Goal: Task Accomplishment & Management: Use online tool/utility

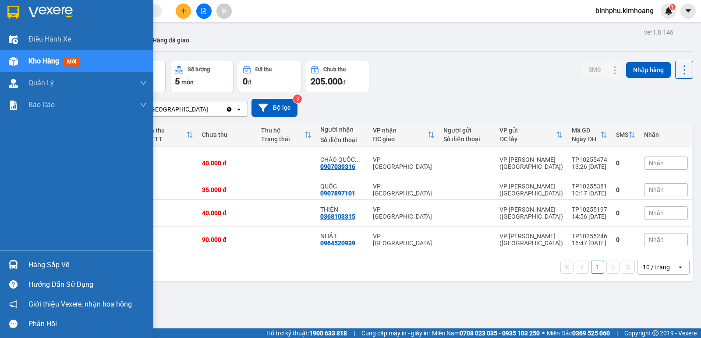
click at [9, 266] on img at bounding box center [13, 265] width 9 height 9
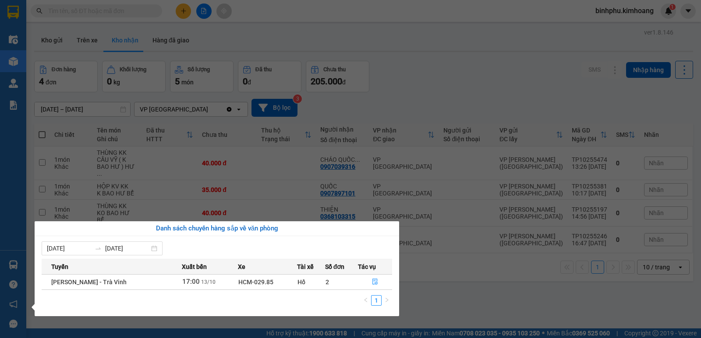
click at [2, 225] on div "Điều hành xe Kho hàng mới Quản [PERSON_NAME] lý chuyến Quản lý khách hàng mới B…" at bounding box center [13, 169] width 26 height 338
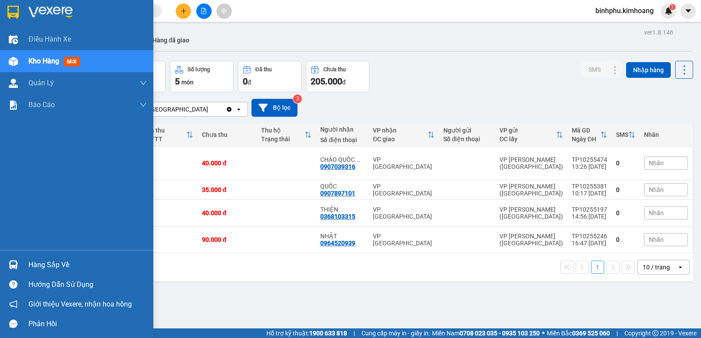
click at [41, 260] on div "Hàng sắp về" at bounding box center [87, 265] width 118 height 13
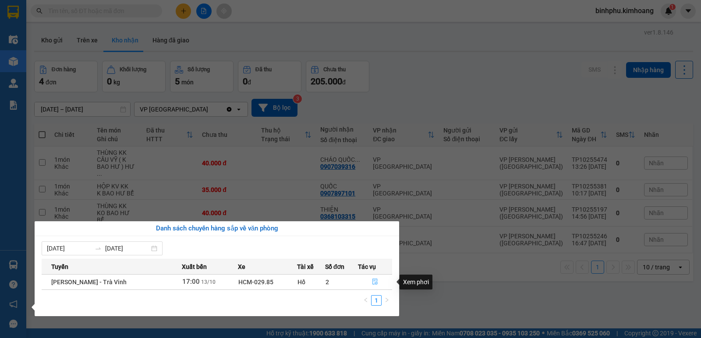
click at [372, 285] on icon "file-done" at bounding box center [375, 282] width 6 height 6
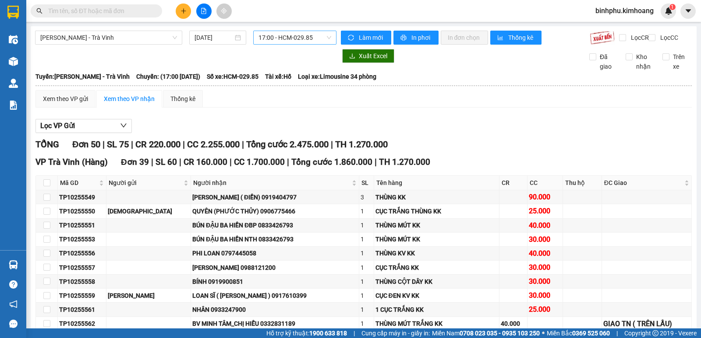
click at [317, 37] on span "17:00 - HCM-029.85" at bounding box center [294, 37] width 72 height 13
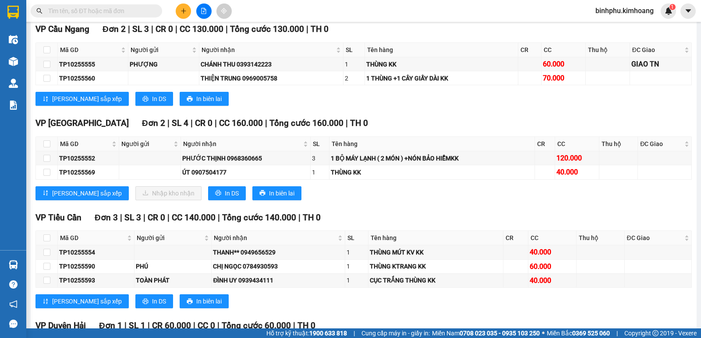
scroll to position [744, 0]
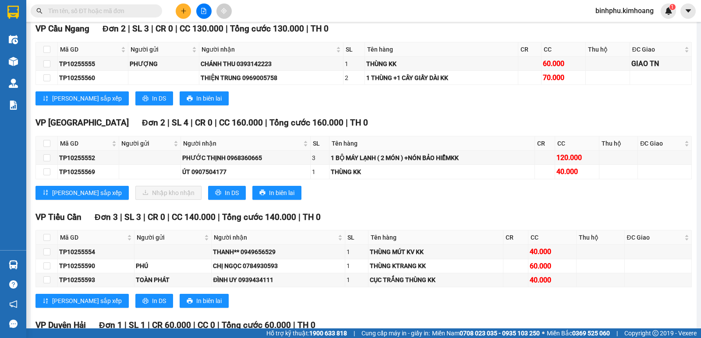
click at [108, 12] on input "text" at bounding box center [99, 11] width 103 height 10
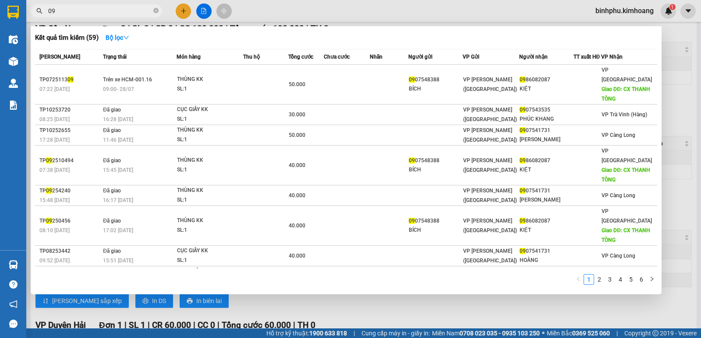
type input "0"
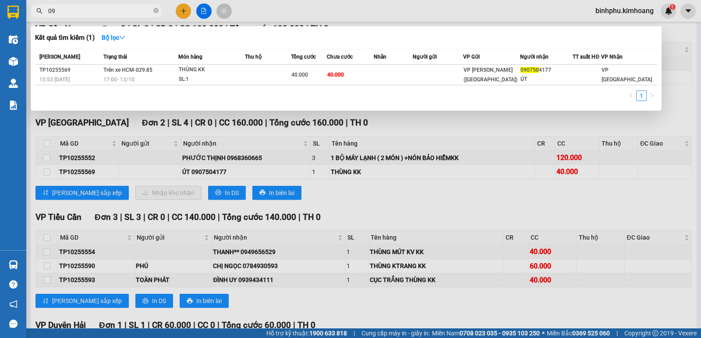
type input "0"
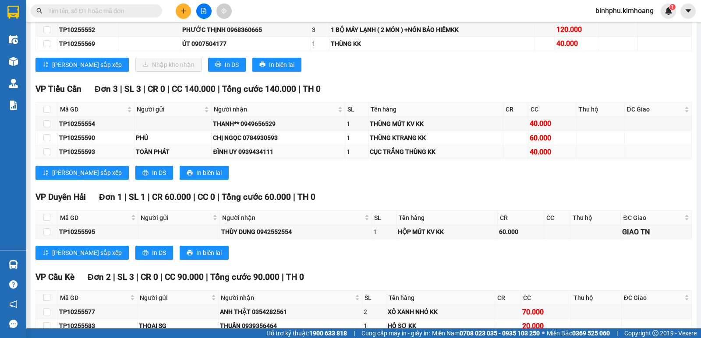
scroll to position [832, 0]
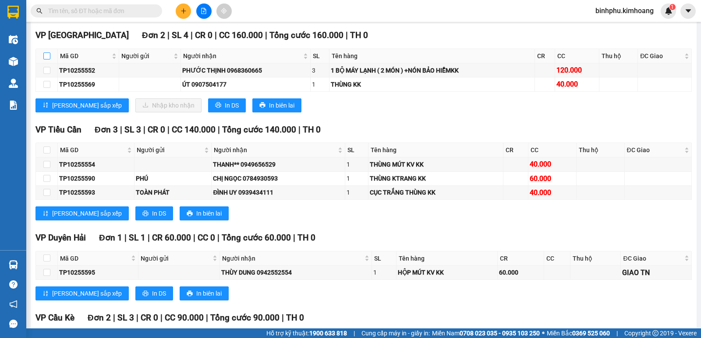
click at [46, 60] on input "checkbox" at bounding box center [46, 56] width 7 height 7
checkbox input "true"
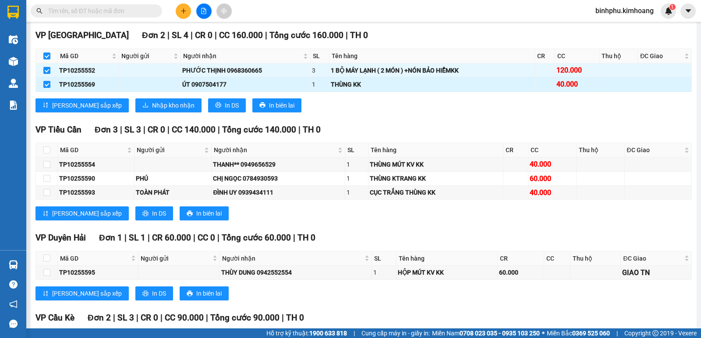
click at [46, 88] on input "checkbox" at bounding box center [46, 84] width 7 height 7
checkbox input "false"
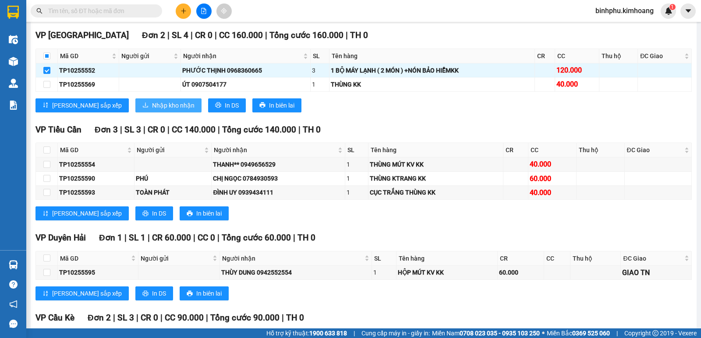
click at [135, 107] on button "Nhập kho nhận" at bounding box center [168, 106] width 66 height 14
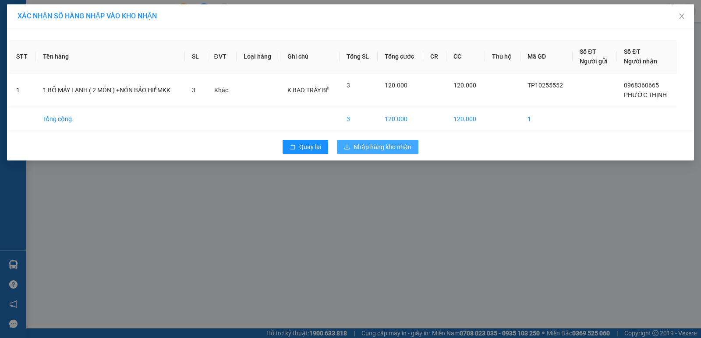
click at [391, 147] on span "Nhập hàng kho nhận" at bounding box center [382, 147] width 58 height 10
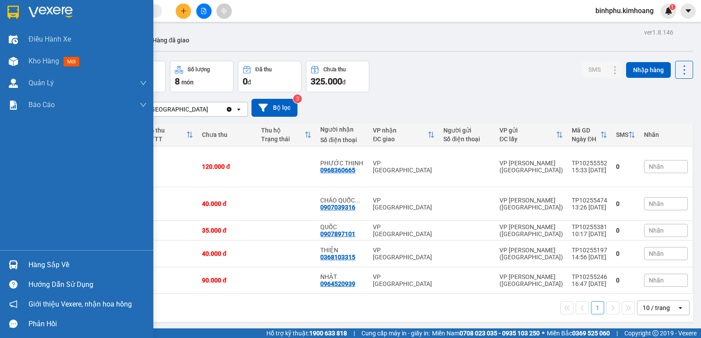
click at [31, 261] on div "Hàng sắp về" at bounding box center [87, 265] width 118 height 13
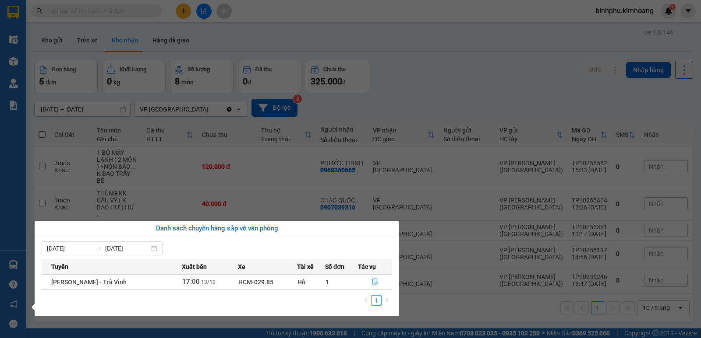
click at [447, 209] on section "Kết quả tìm kiếm ( 1 ) Bộ lọc Mã ĐH Trạng thái Món hàng Thu hộ Tổng cước Chưa c…" at bounding box center [350, 169] width 701 height 338
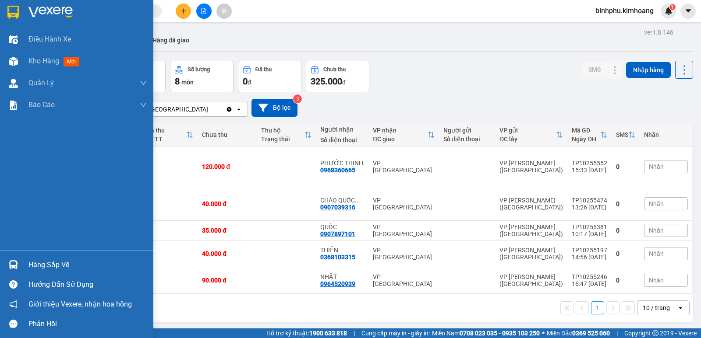
click at [23, 262] on div "Hàng sắp về" at bounding box center [76, 265] width 153 height 20
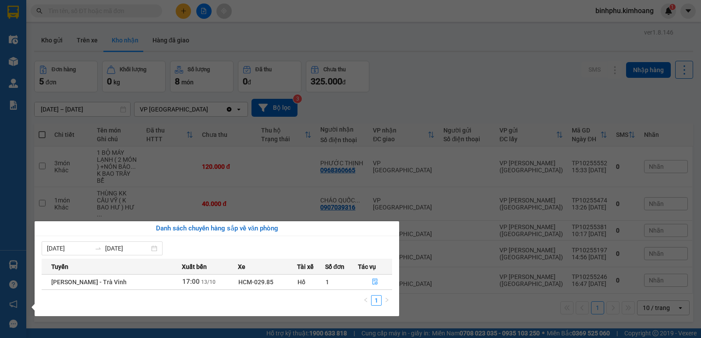
click at [416, 25] on section "Kết quả tìm kiếm ( 1 ) Bộ lọc Mã ĐH Trạng thái Món hàng Thu hộ Tổng cước Chưa c…" at bounding box center [350, 169] width 701 height 338
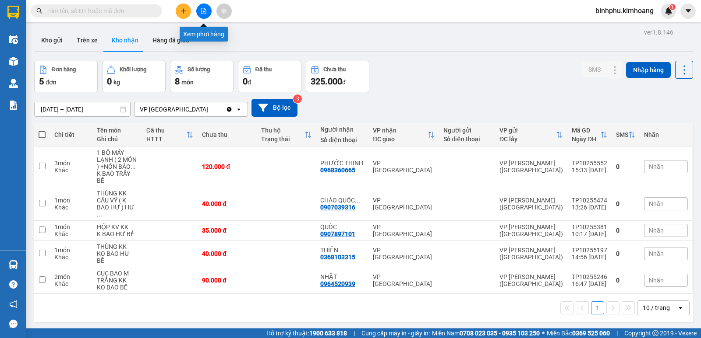
click at [204, 7] on button at bounding box center [203, 11] width 15 height 15
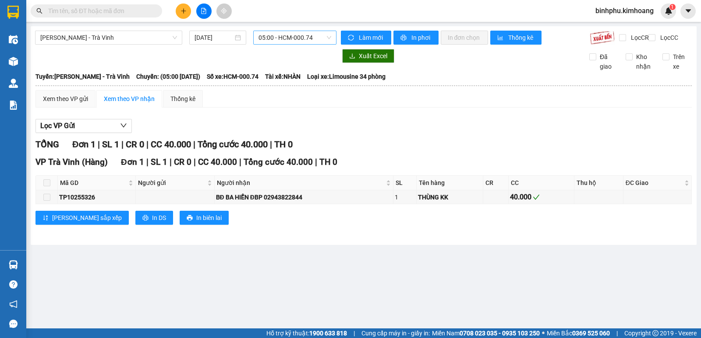
click at [322, 38] on span "05:00 - HCM-000.74" at bounding box center [294, 37] width 72 height 13
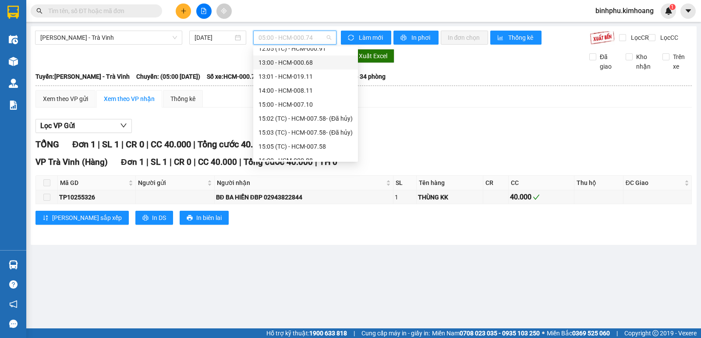
scroll to position [175, 0]
click at [304, 143] on div "16:00 - HCM-000.88" at bounding box center [305, 146] width 94 height 10
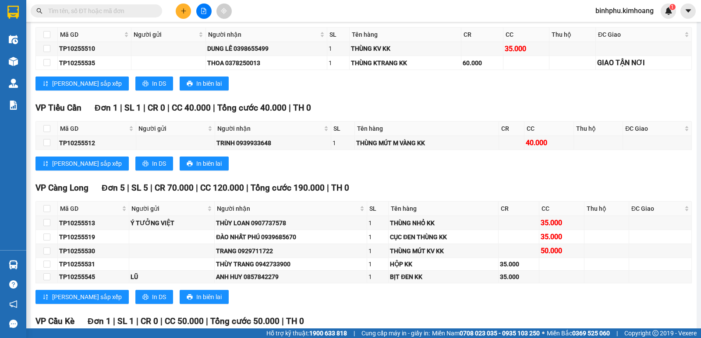
scroll to position [851, 0]
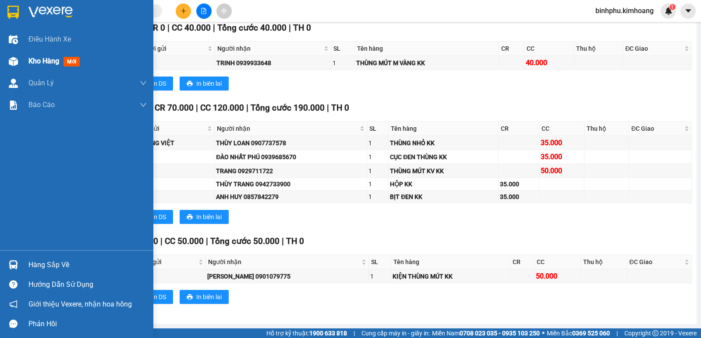
click at [18, 61] on div at bounding box center [13, 61] width 15 height 15
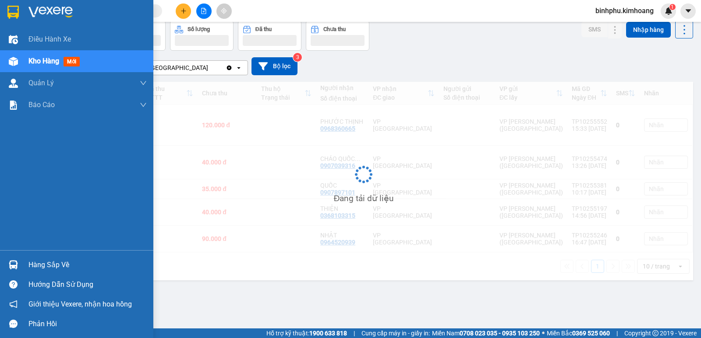
scroll to position [40, 0]
